Goal: Transaction & Acquisition: Purchase product/service

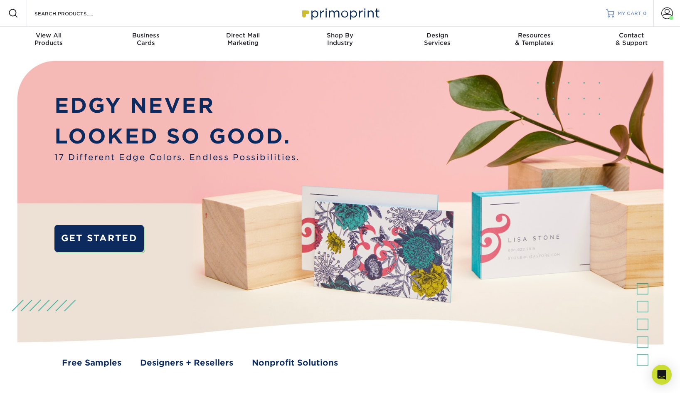
click at [633, 11] on span "MY CART" at bounding box center [630, 13] width 24 height 7
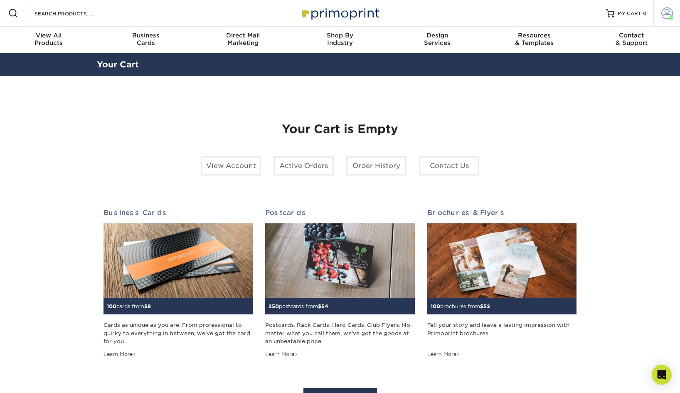
click at [663, 16] on span at bounding box center [667, 13] width 12 height 12
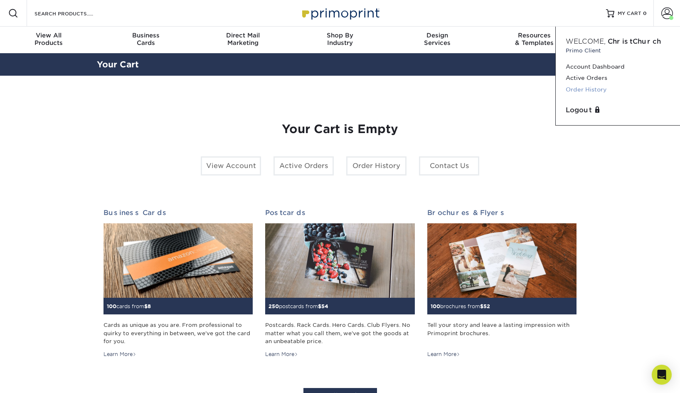
click at [588, 89] on link "Order History" at bounding box center [618, 89] width 104 height 11
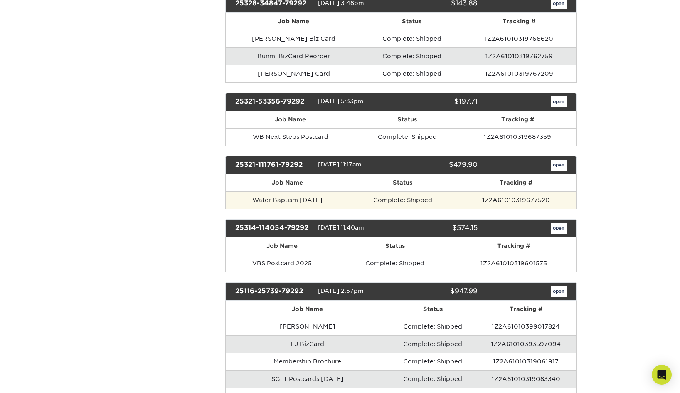
scroll to position [946, 0]
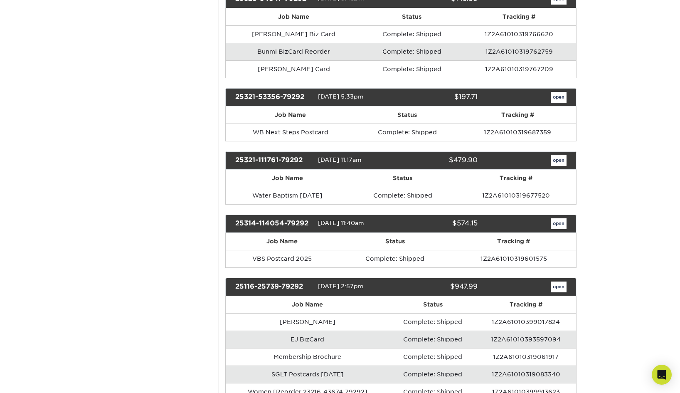
click at [556, 156] on link "open" at bounding box center [559, 160] width 16 height 11
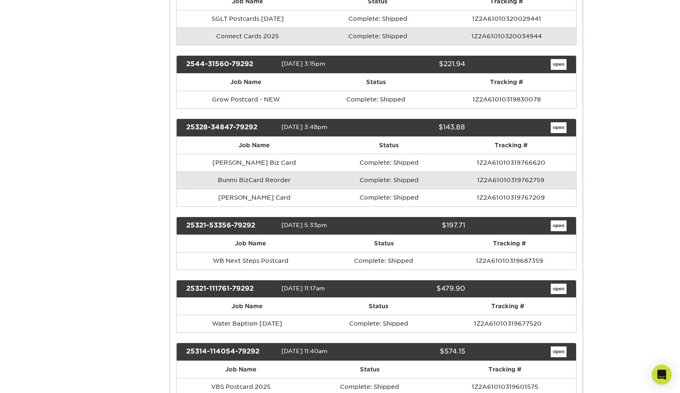
scroll to position [0, 0]
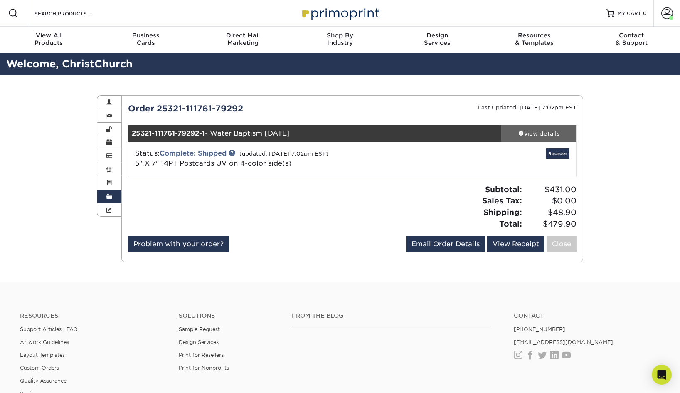
click at [522, 132] on span at bounding box center [521, 133] width 6 height 6
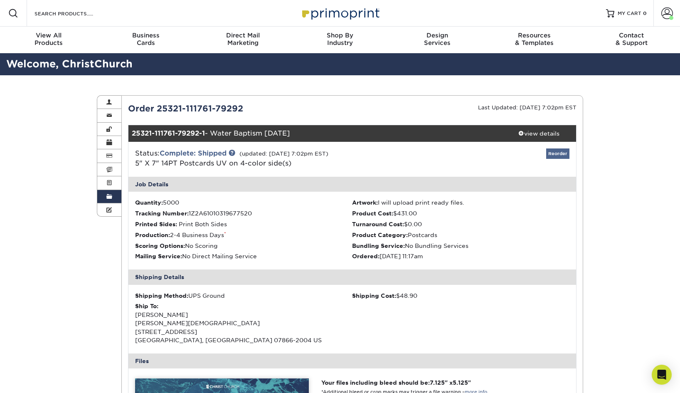
click at [556, 155] on link "Reorder" at bounding box center [557, 153] width 23 height 10
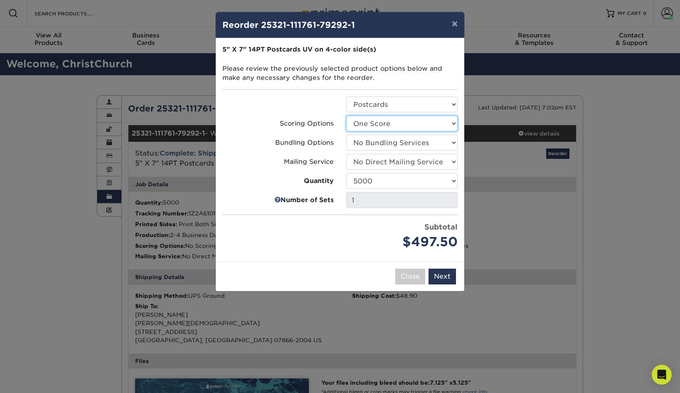
select select "16ebe401-5398-422d-8cb0-f3adbb82deb5"
select select "02d8d163-ee8f-41cc-acce-9863ad0deb38"
click at [441, 276] on button "Next" at bounding box center [442, 277] width 27 height 16
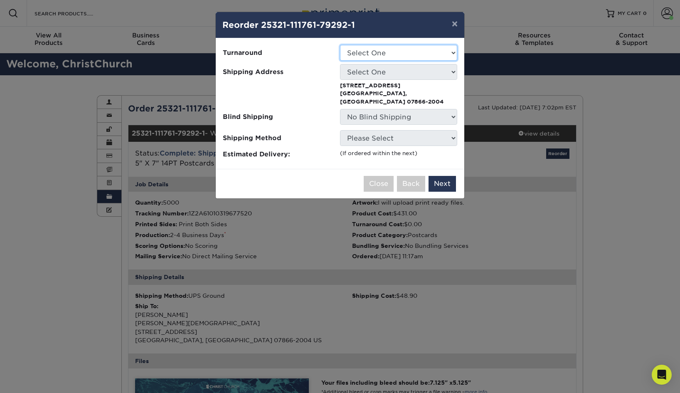
select select "30478c24-2498-443f-8947-f4940efdcfb6"
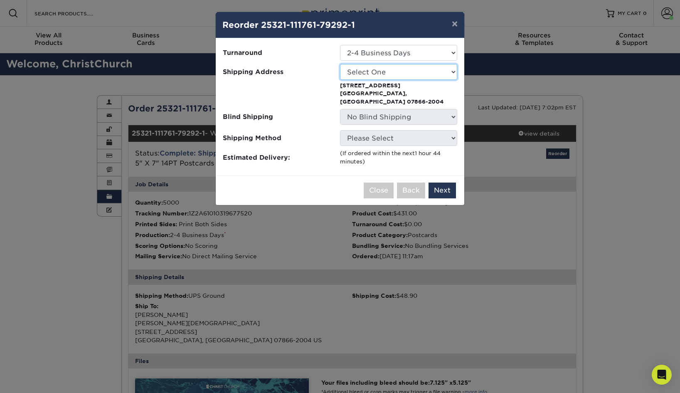
select select "118206"
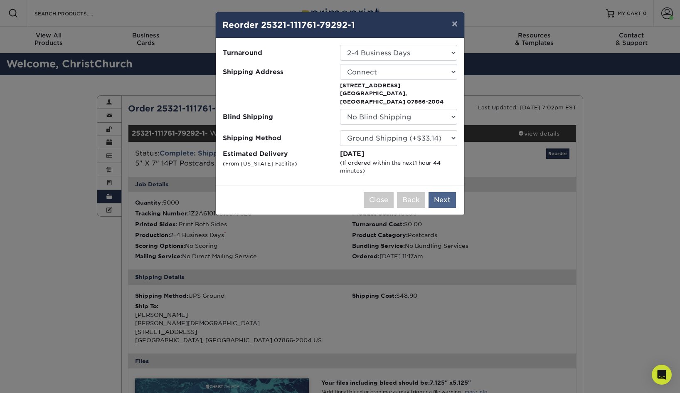
click at [439, 192] on button "Next" at bounding box center [442, 200] width 27 height 16
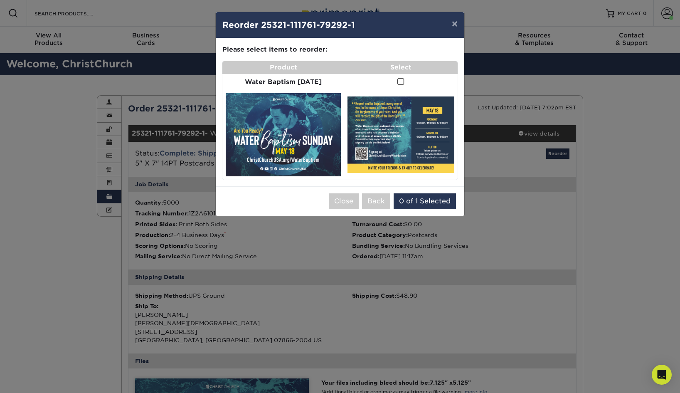
click at [400, 79] on span at bounding box center [400, 82] width 7 height 8
click at [0, 0] on input "checkbox" at bounding box center [0, 0] width 0 height 0
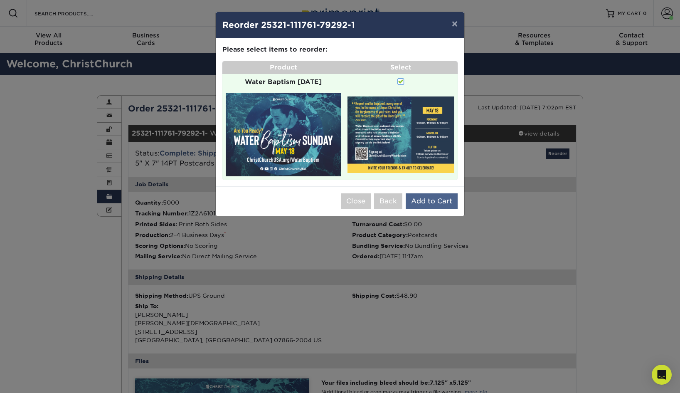
click at [438, 194] on button "Add to Cart" at bounding box center [432, 201] width 52 height 16
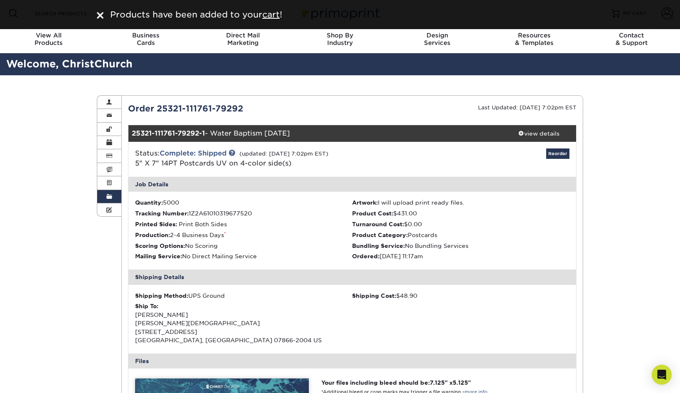
click at [273, 20] on div "Products have been added to your cart !" at bounding box center [345, 14] width 476 height 12
click at [272, 17] on u "cart" at bounding box center [270, 15] width 17 height 10
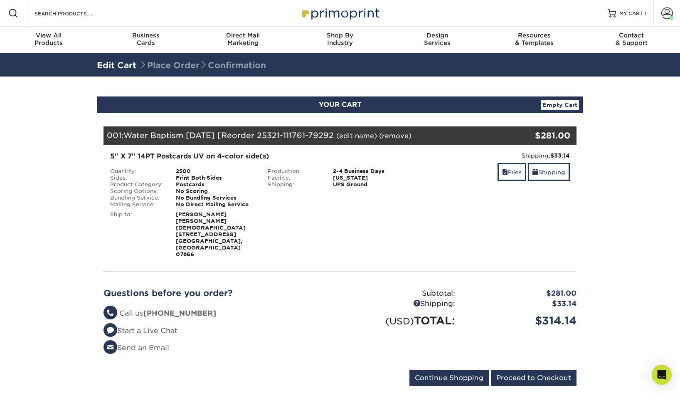
click at [373, 135] on link "(edit name)" at bounding box center [356, 136] width 41 height 8
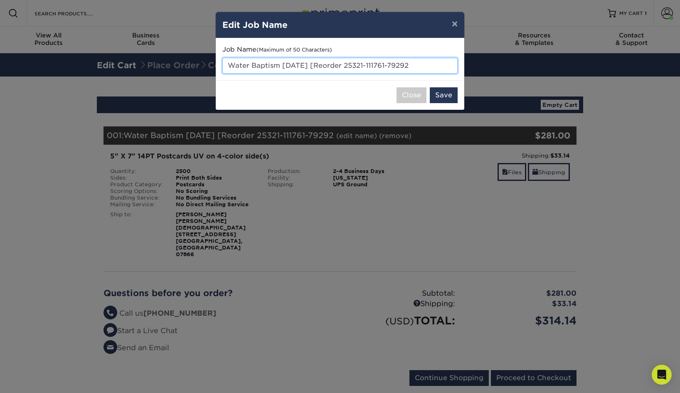
drag, startPoint x: 315, startPoint y: 66, endPoint x: 213, endPoint y: 64, distance: 102.3
click at [213, 64] on div "× Edit Job Name Job Name (Maximum of 50 Characters) Water Baptism May 2025 [Reo…" at bounding box center [340, 196] width 680 height 393
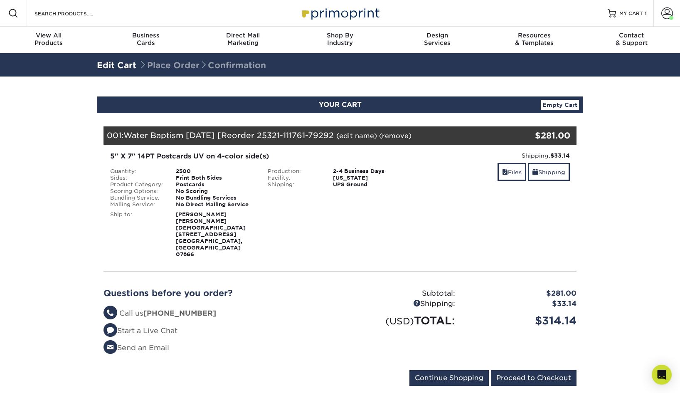
click at [363, 134] on link "(edit name)" at bounding box center [356, 136] width 41 height 8
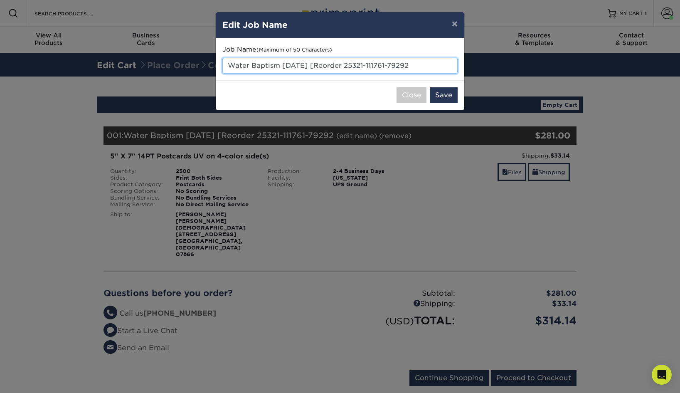
drag, startPoint x: 228, startPoint y: 64, endPoint x: 278, endPoint y: 68, distance: 50.4
click at [278, 68] on input "Water Baptism May 2025 [Reorder 25321-111761-79292" at bounding box center [339, 66] width 235 height 16
drag, startPoint x: 417, startPoint y: 70, endPoint x: 314, endPoint y: 64, distance: 103.7
click at [314, 64] on input "Serve Postcar Sep 2025 [Reorder 25321-111761-79292" at bounding box center [339, 66] width 235 height 16
click at [350, 66] on input "Serve Postcard — [DATE]" at bounding box center [339, 66] width 235 height 16
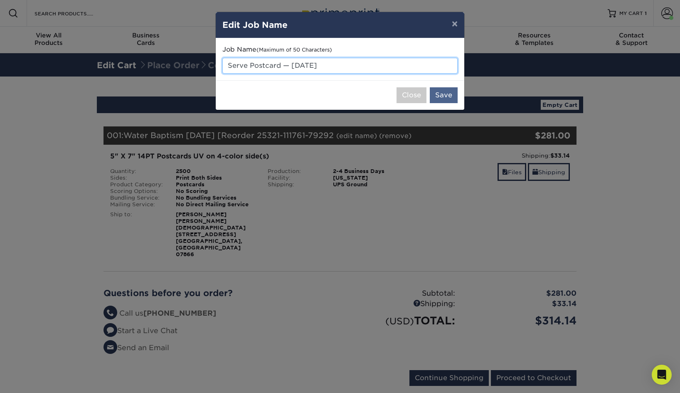
type input "Serve Postcard — [DATE]"
click at [439, 94] on button "Save" at bounding box center [444, 95] width 28 height 16
